Goal: Task Accomplishment & Management: Manage account settings

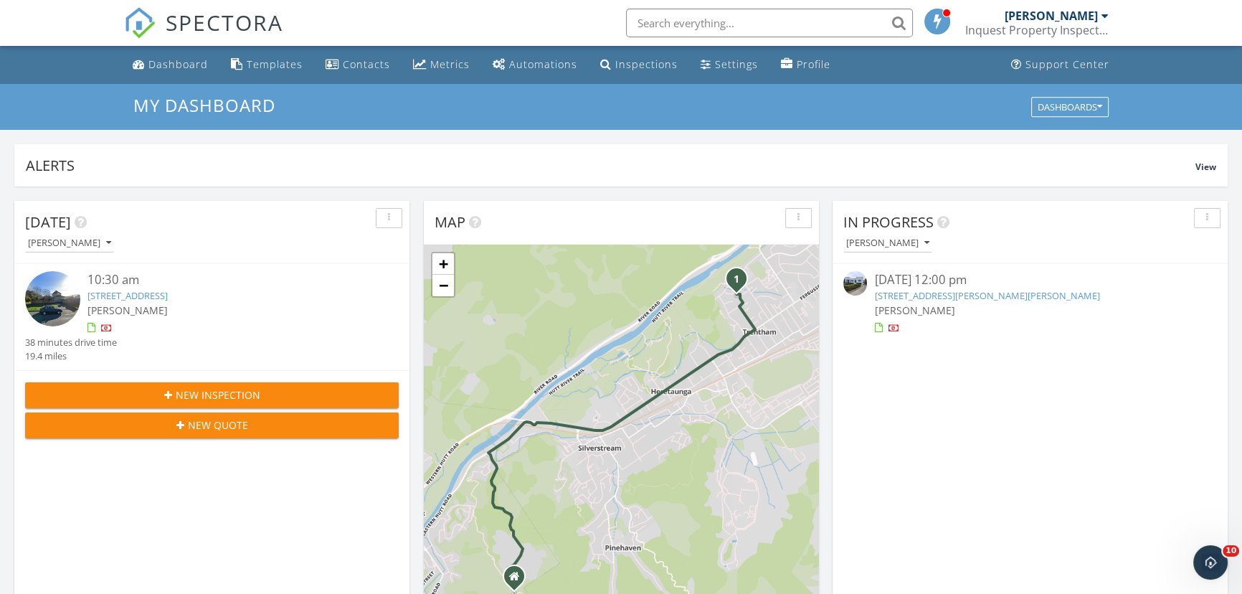
scroll to position [1326, 1262]
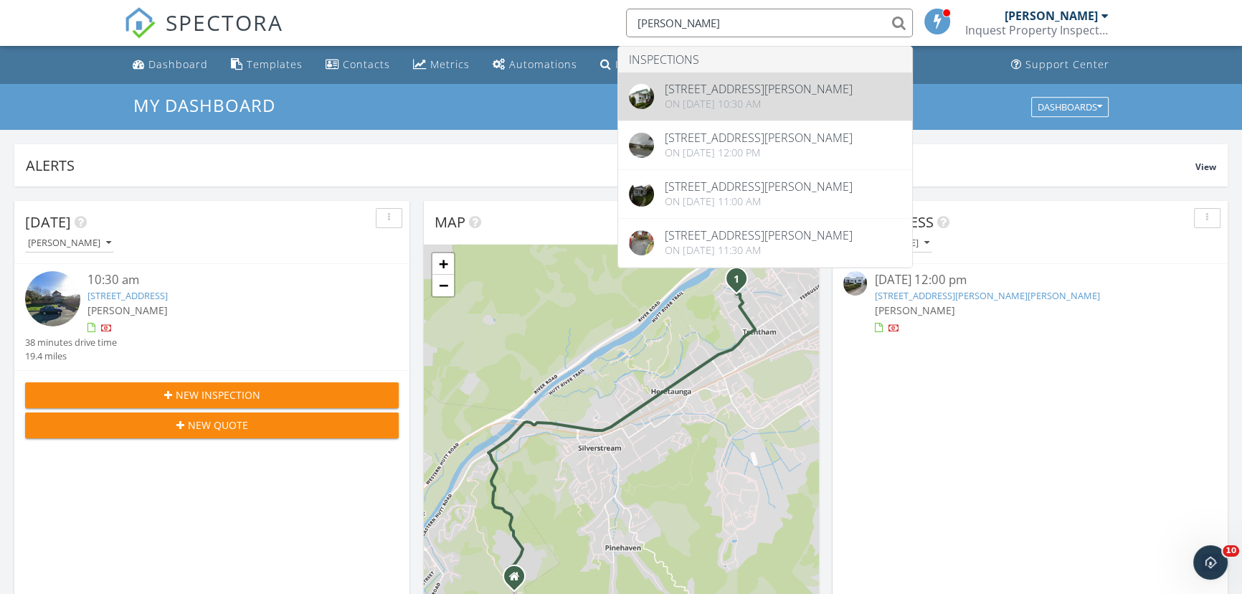
type input "beauchamp"
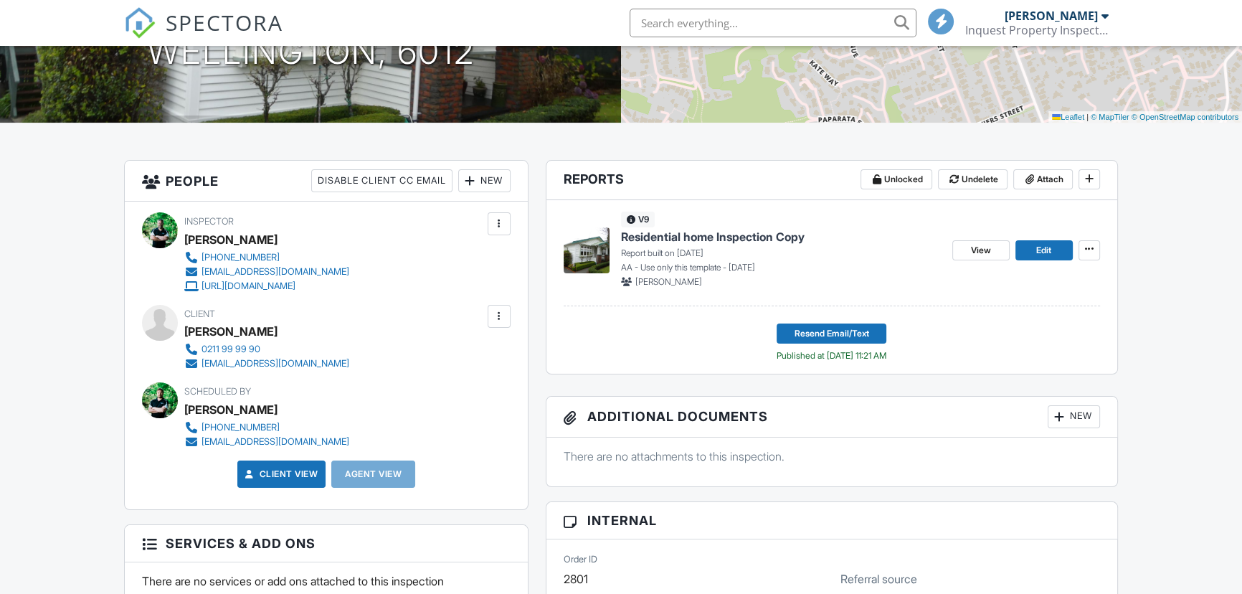
click at [502, 313] on div at bounding box center [499, 316] width 14 height 14
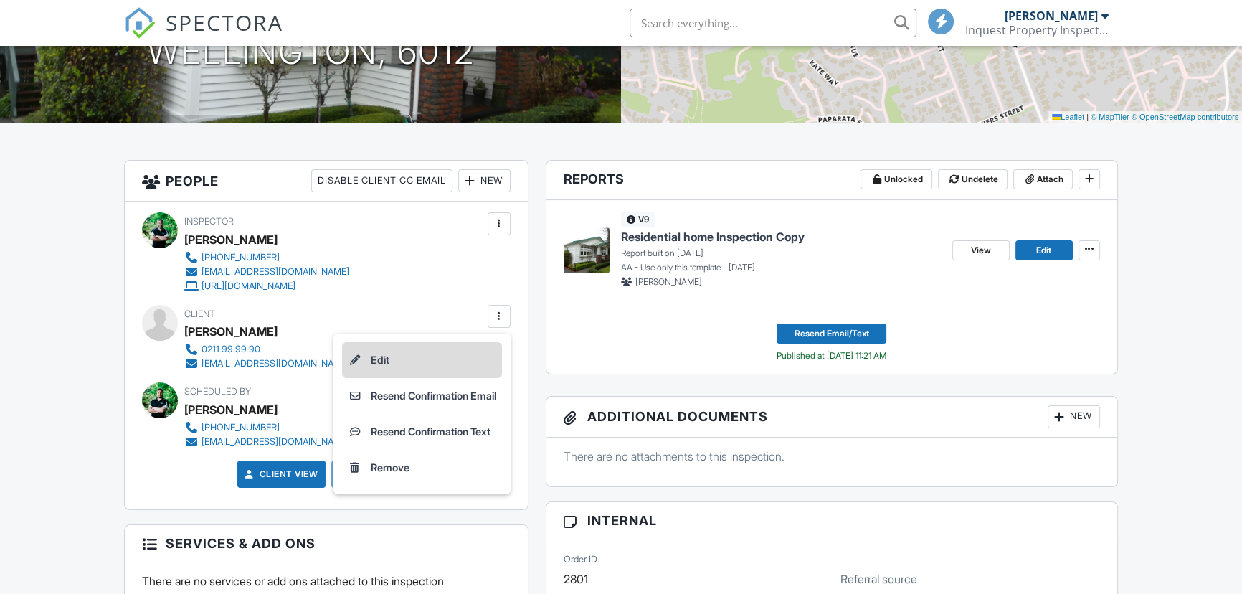
click at [450, 351] on li "Edit" at bounding box center [422, 360] width 160 height 36
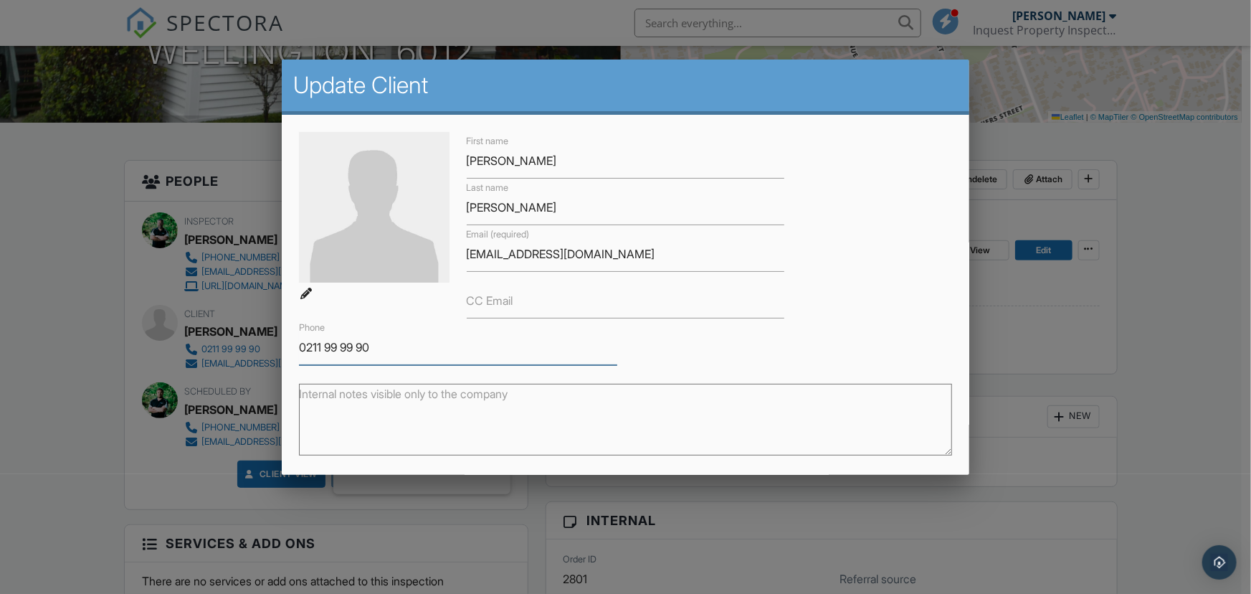
drag, startPoint x: 390, startPoint y: 346, endPoint x: 239, endPoint y: 348, distance: 150.6
click at [88, 271] on div at bounding box center [625, 299] width 1251 height 742
